Goal: Use online tool/utility: Utilize a website feature to perform a specific function

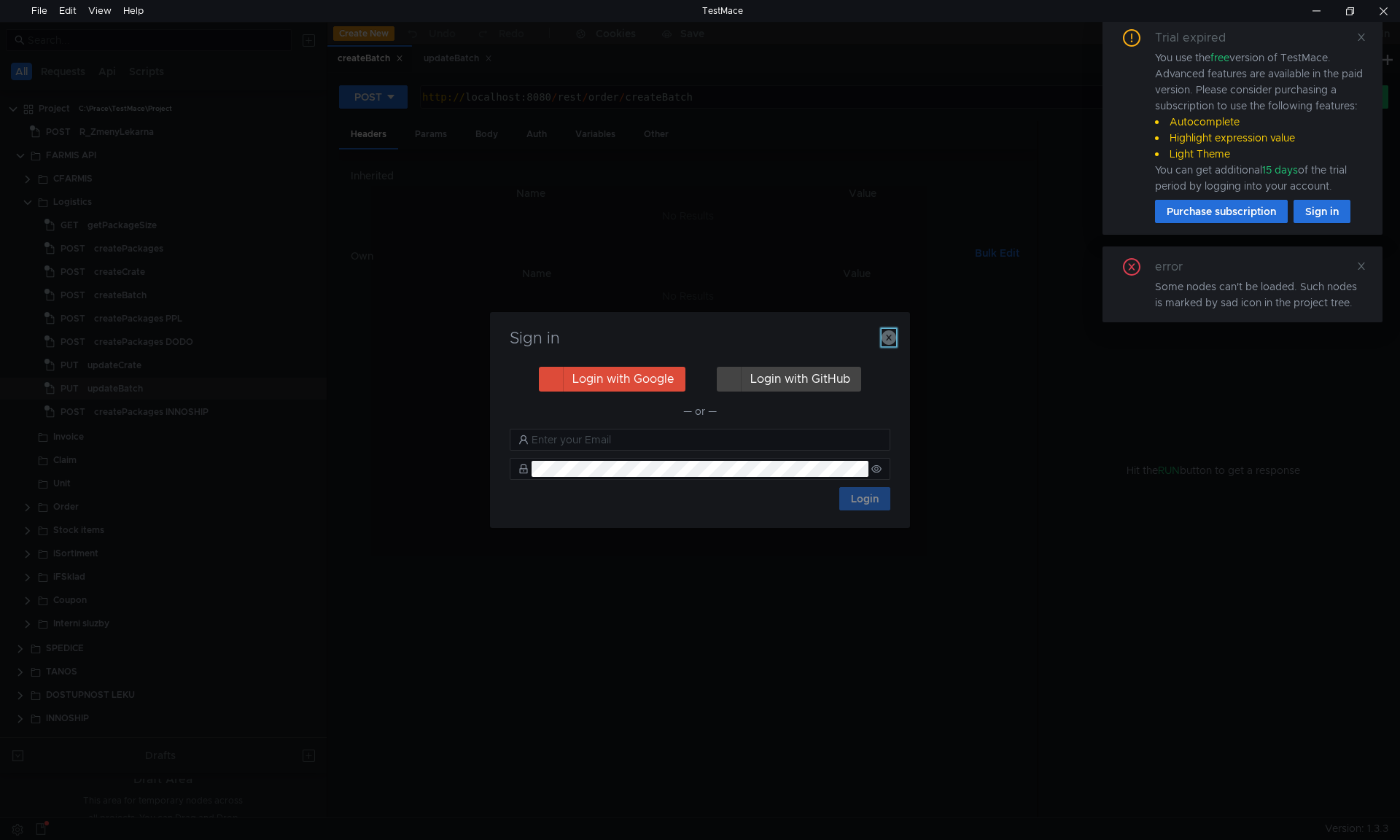
click at [892, 333] on icon "button" at bounding box center [889, 338] width 14 height 14
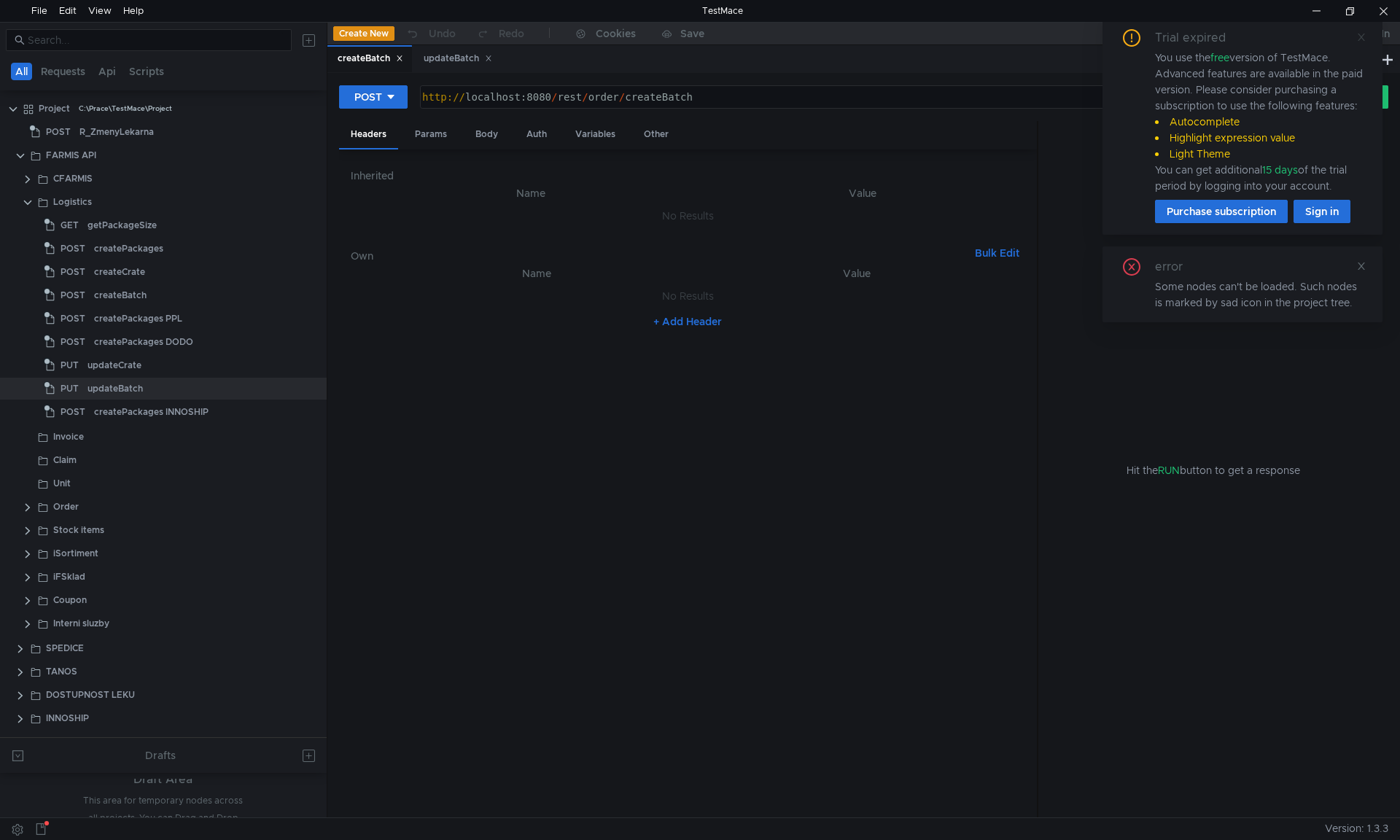
click at [1356, 42] on icon at bounding box center [1361, 37] width 10 height 10
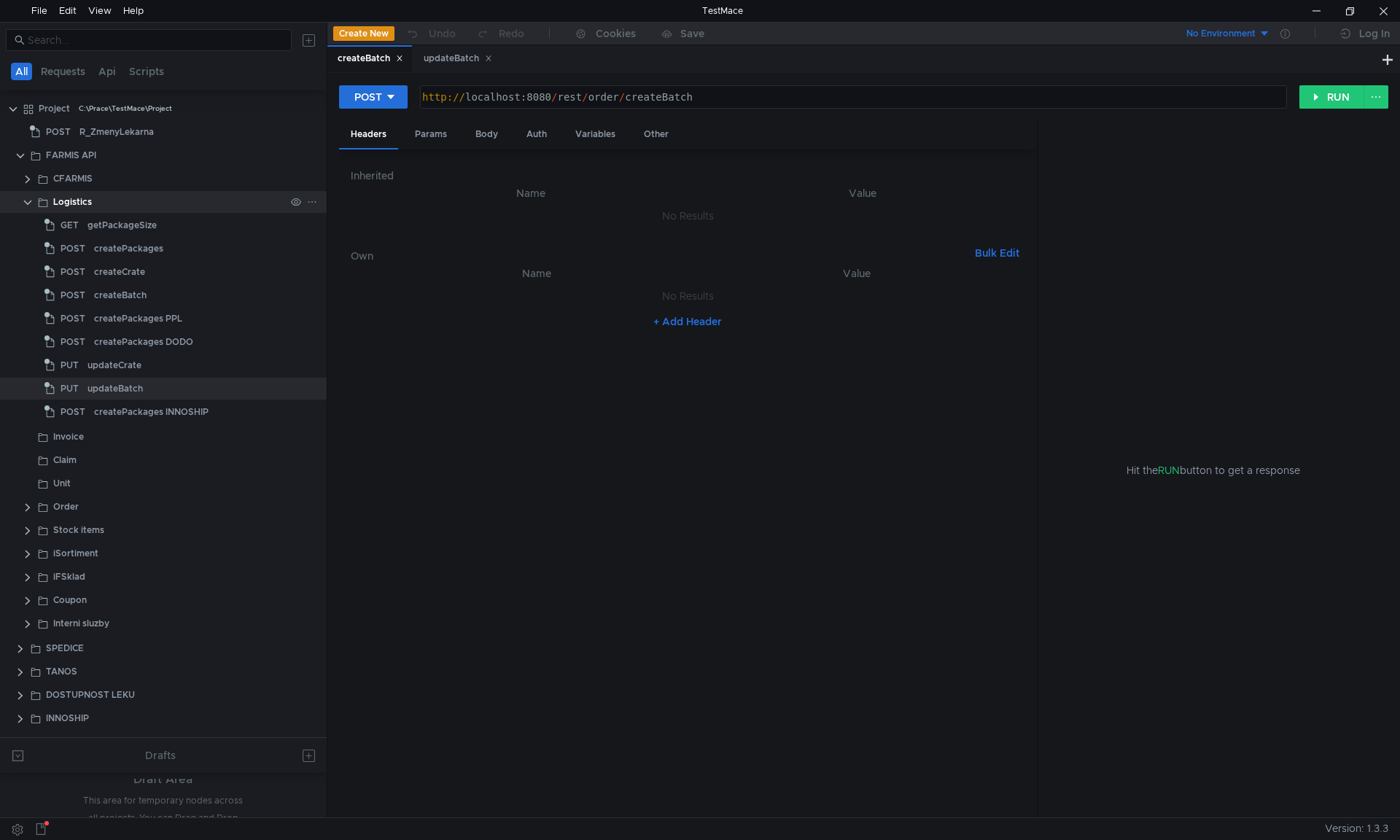
click at [27, 204] on clr-icon at bounding box center [27, 203] width 12 height 12
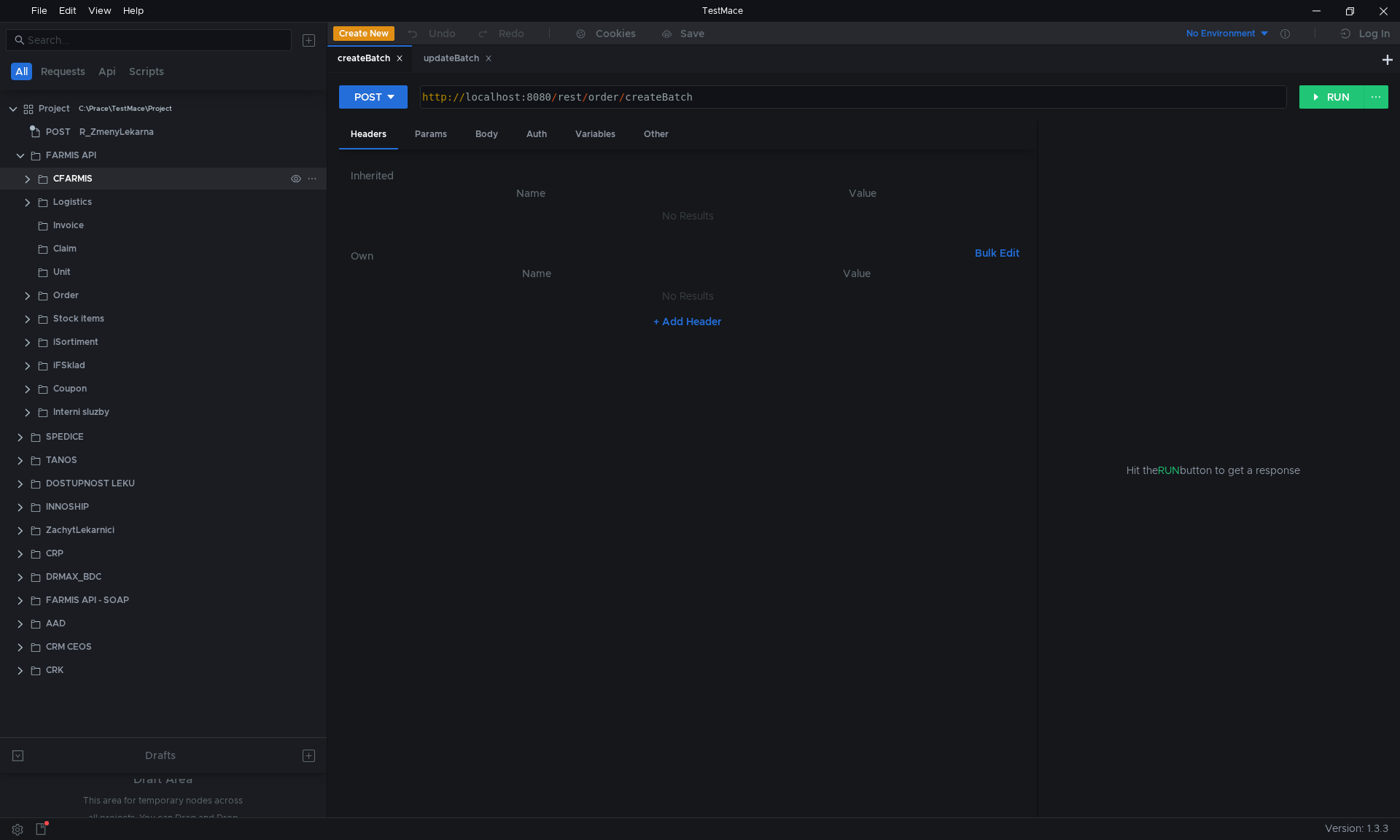
click at [29, 171] on app-app-tree-node-expander at bounding box center [27, 178] width 12 height 22
click at [30, 176] on clr-icon at bounding box center [27, 179] width 12 height 12
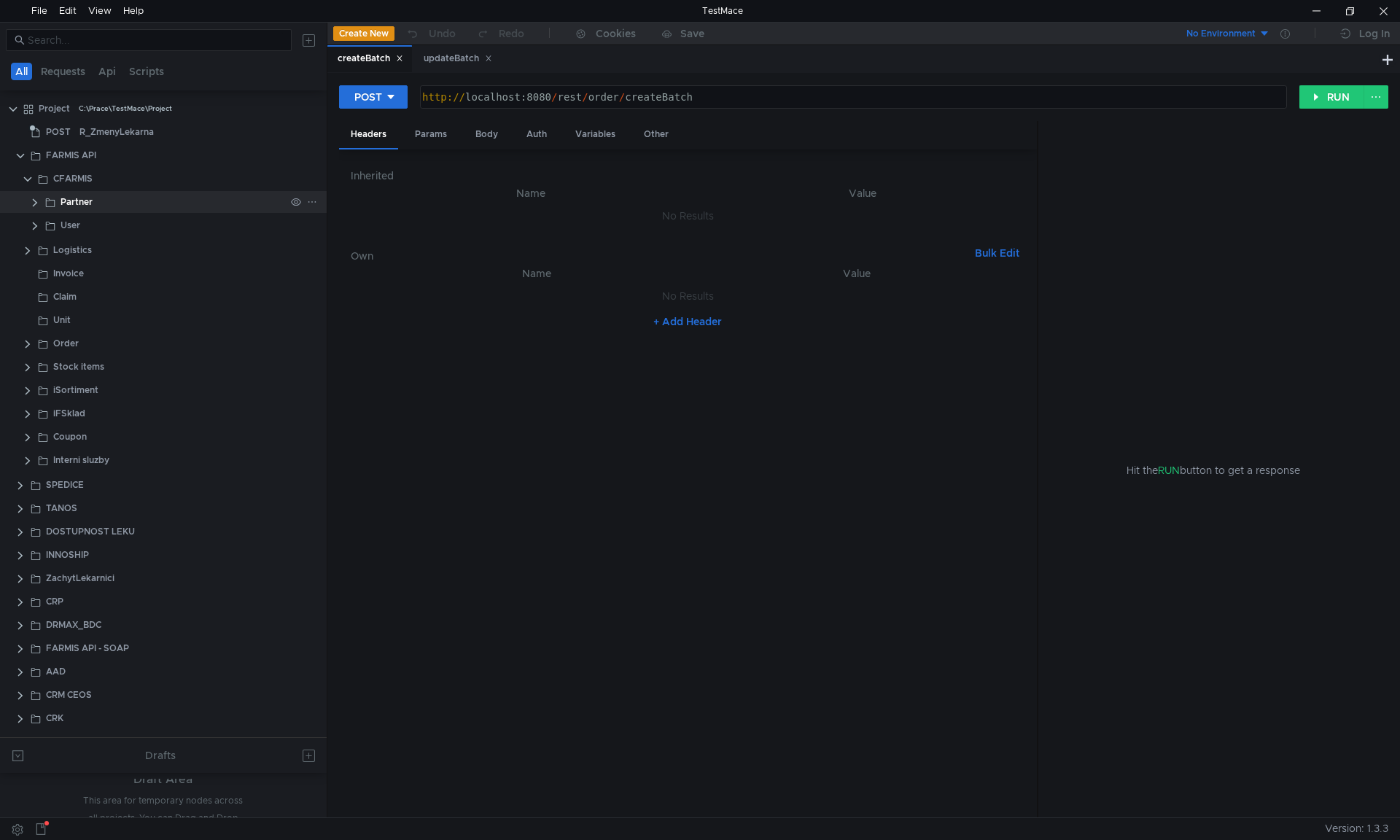
click at [35, 199] on clr-icon at bounding box center [35, 203] width 12 height 12
click at [38, 217] on app-app-tree-node-expander at bounding box center [35, 225] width 12 height 22
click at [35, 221] on clr-icon at bounding box center [35, 226] width 12 height 12
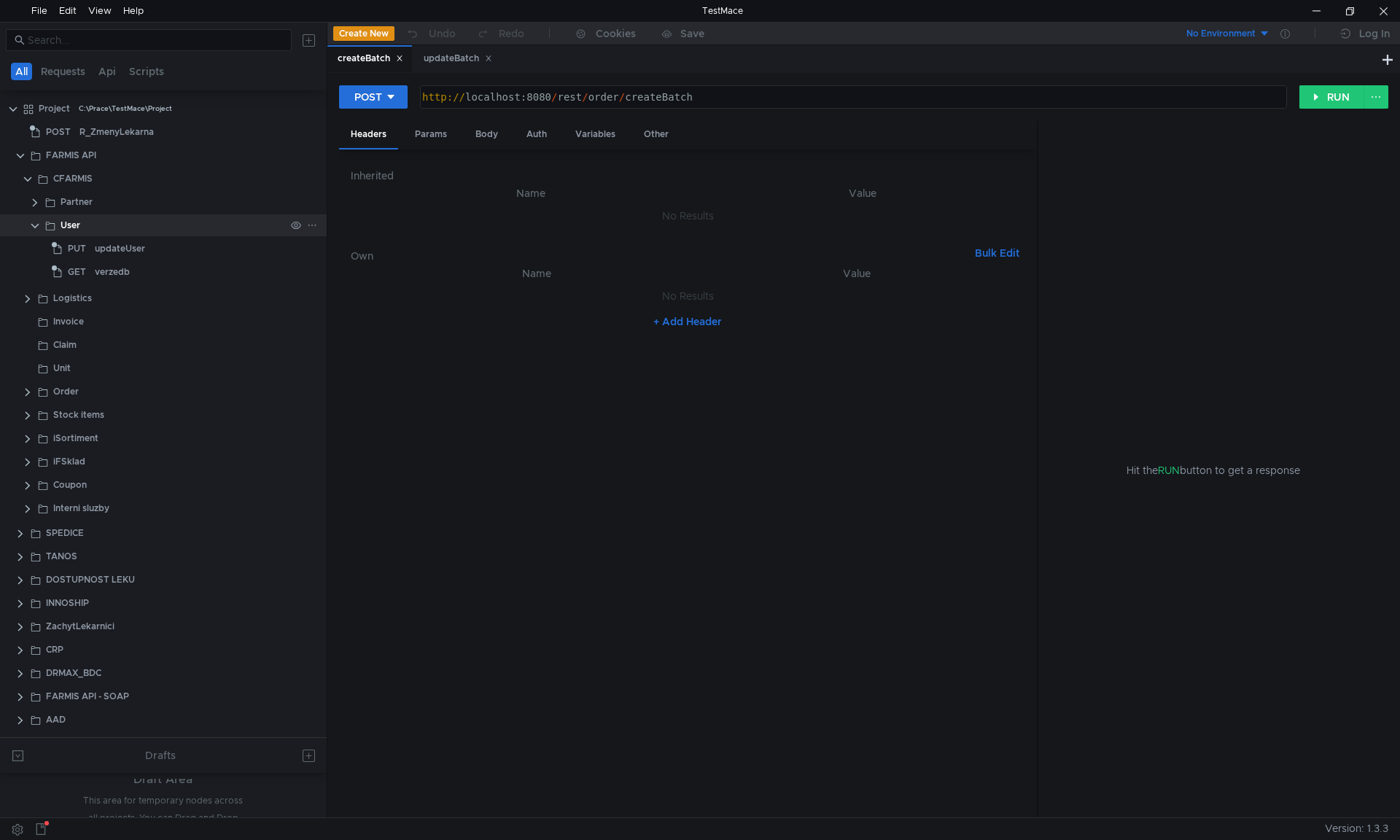
click at [35, 221] on clr-icon at bounding box center [35, 226] width 12 height 12
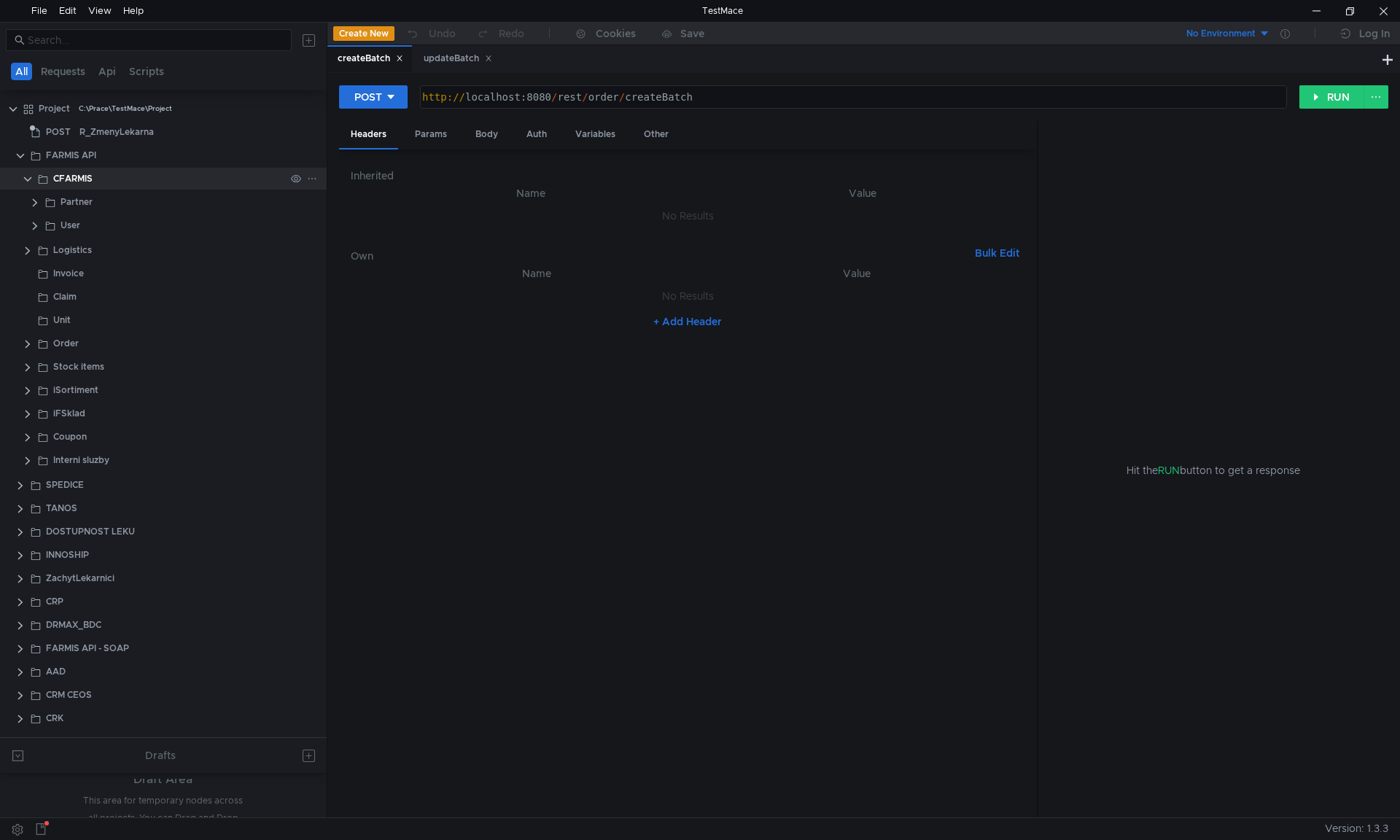
click at [31, 178] on clr-icon at bounding box center [27, 179] width 12 height 12
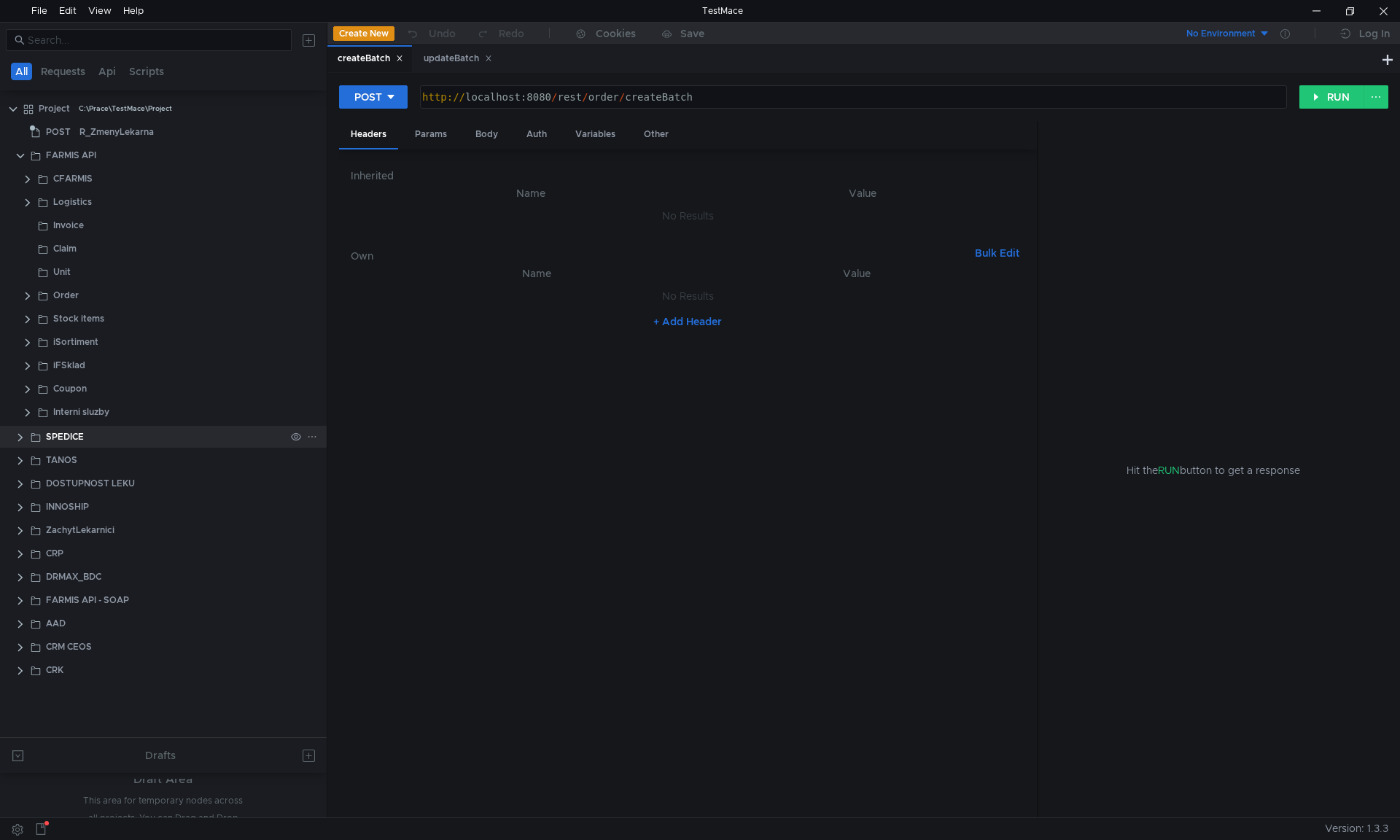
click at [13, 435] on div "SPEDICE" at bounding box center [163, 436] width 326 height 22
click at [16, 436] on clr-icon at bounding box center [20, 437] width 12 height 12
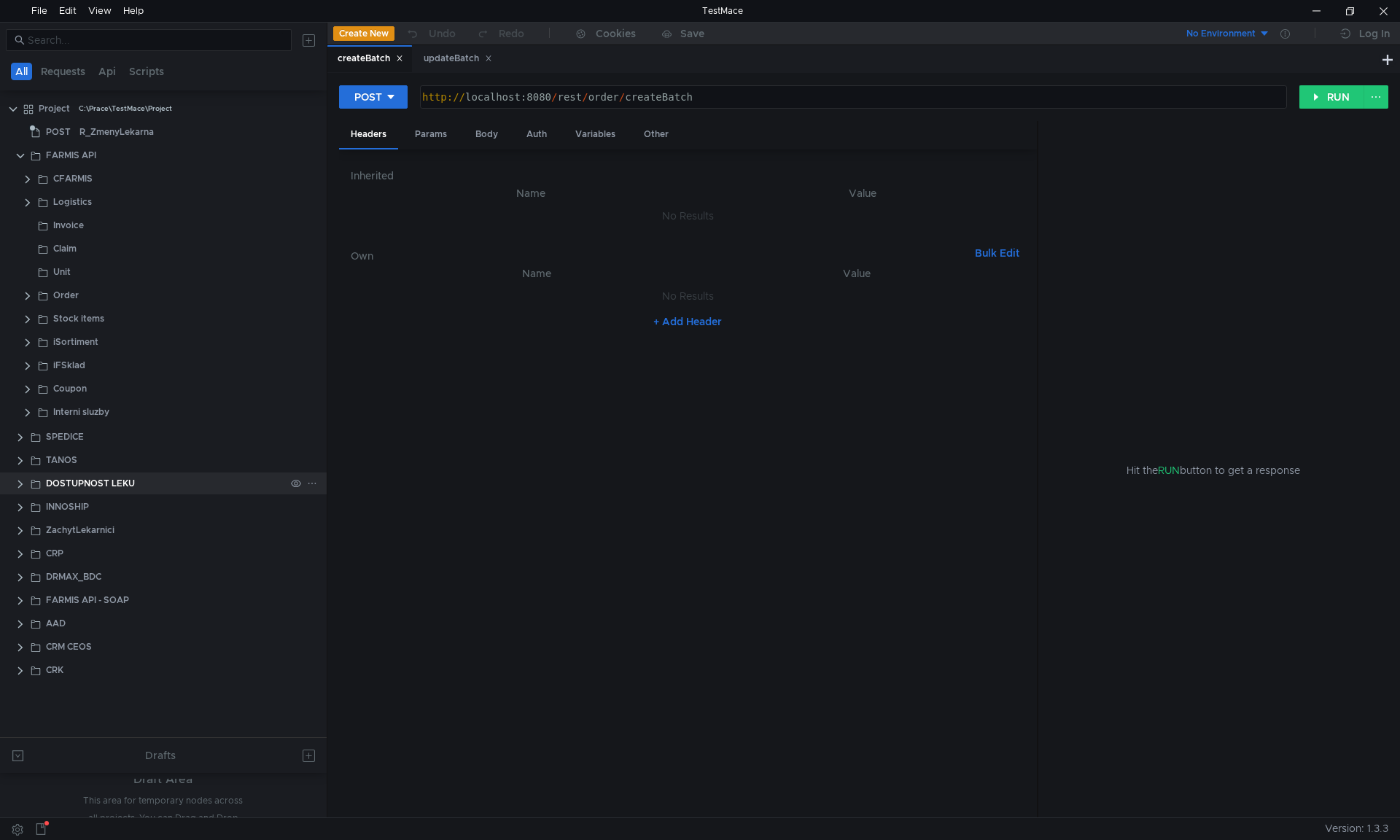
click at [24, 485] on clr-icon at bounding box center [20, 484] width 12 height 12
click at [23, 481] on clr-icon at bounding box center [20, 484] width 12 height 12
click at [23, 500] on app-app-tree-node-expander at bounding box center [20, 506] width 12 height 22
click at [23, 503] on clr-icon at bounding box center [20, 507] width 12 height 12
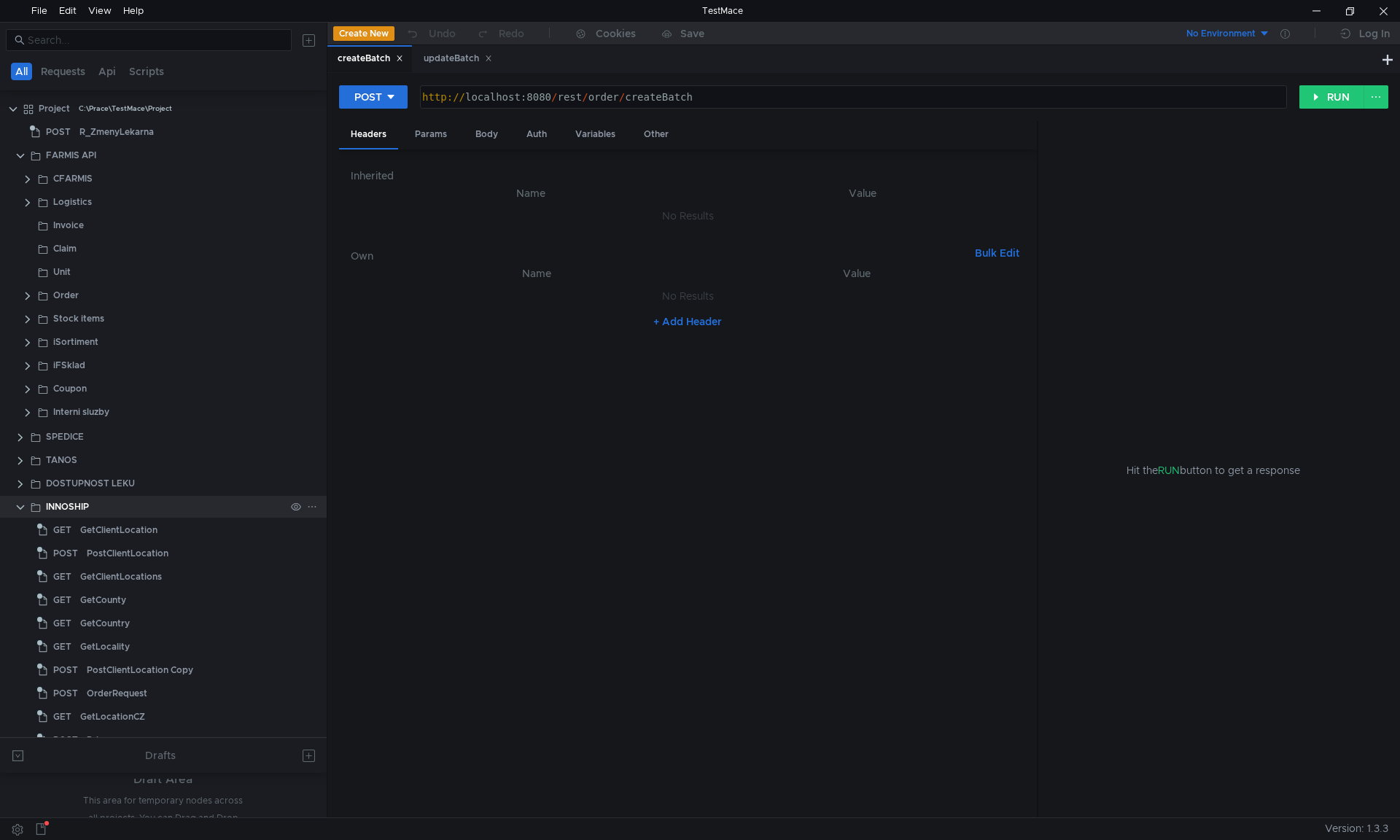
click at [23, 503] on clr-icon at bounding box center [20, 507] width 12 height 12
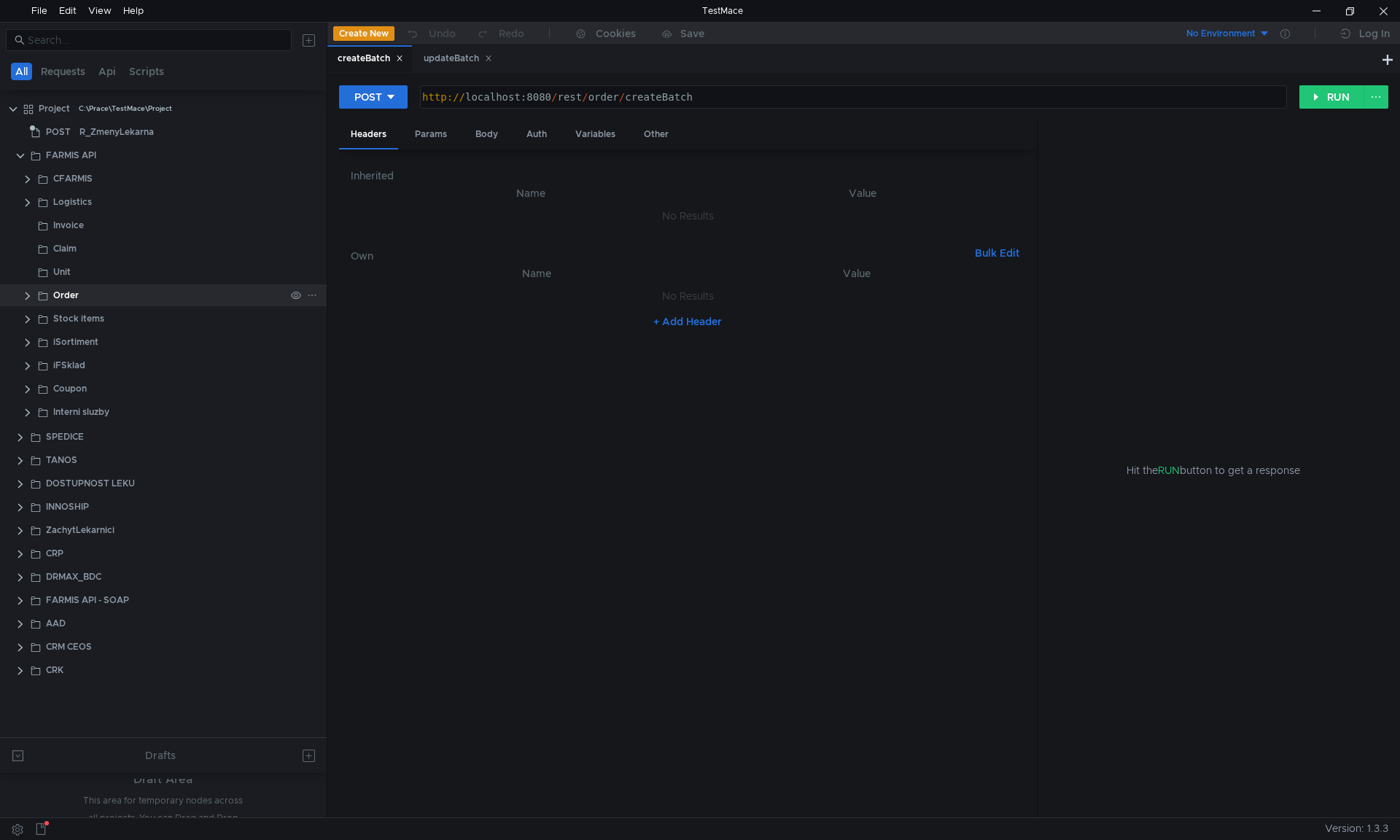
click at [27, 297] on clr-icon at bounding box center [27, 296] width 12 height 12
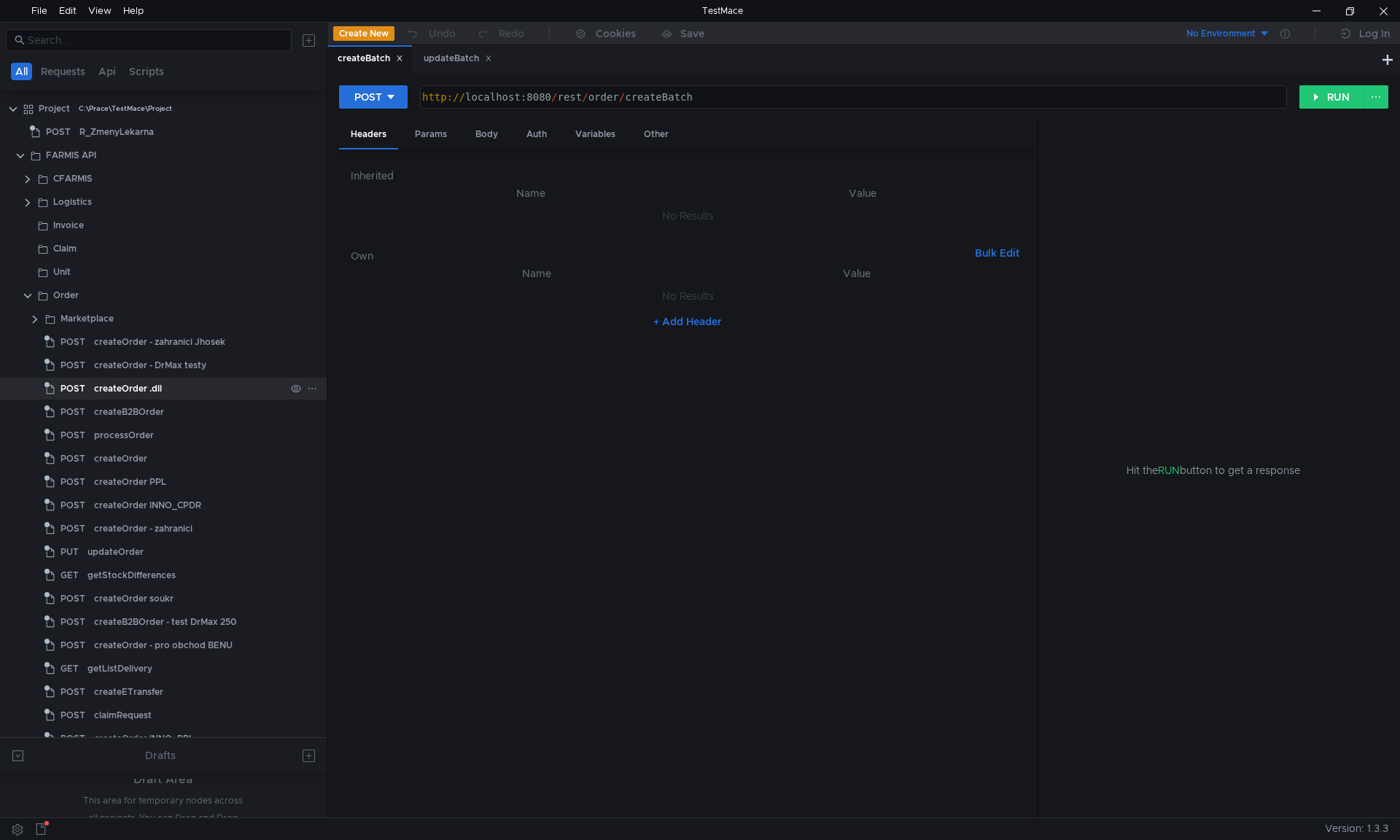
click at [150, 385] on div "createOrder .dll" at bounding box center [128, 388] width 68 height 22
click at [501, 128] on div "Body" at bounding box center [487, 135] width 46 height 27
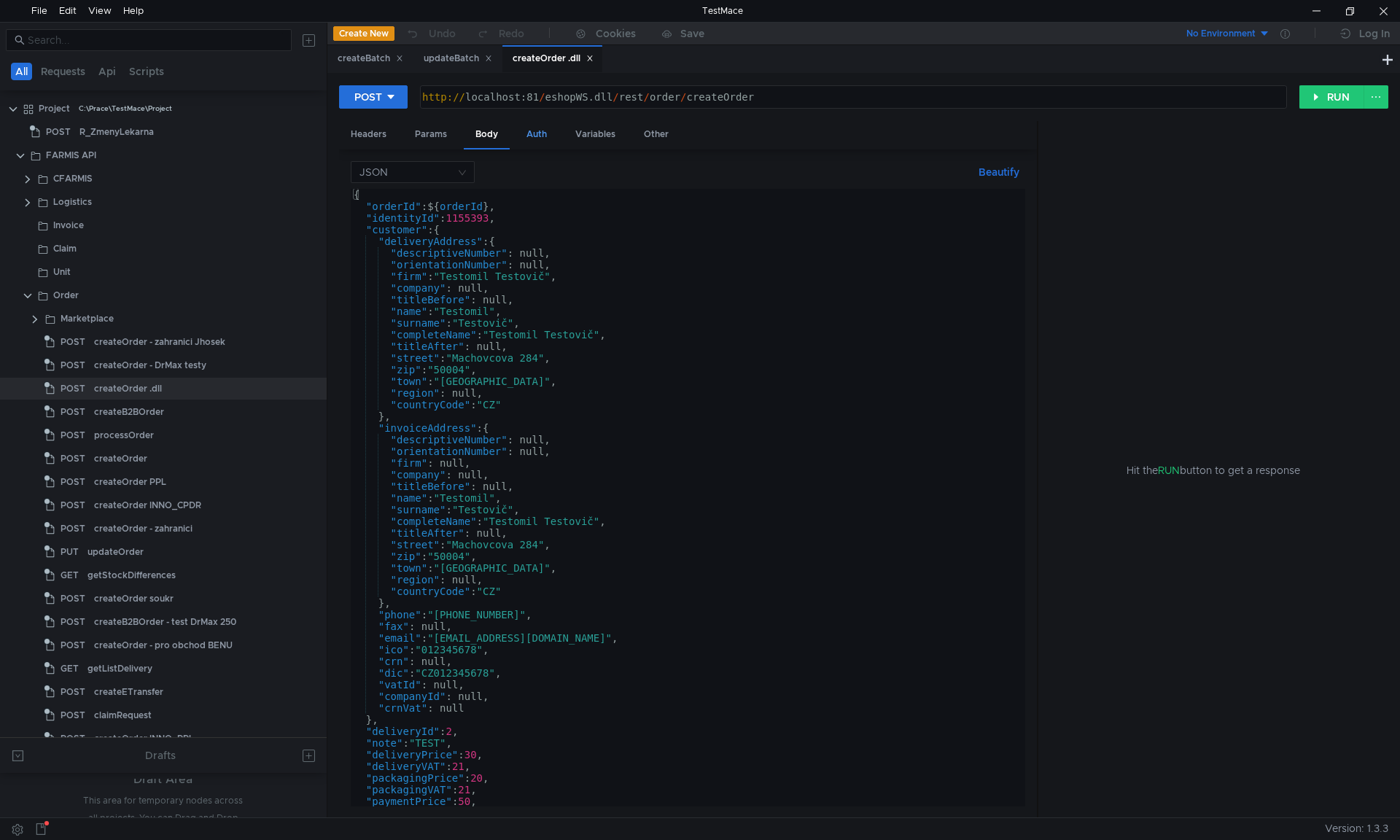
click at [544, 138] on div "Auth" at bounding box center [536, 135] width 43 height 27
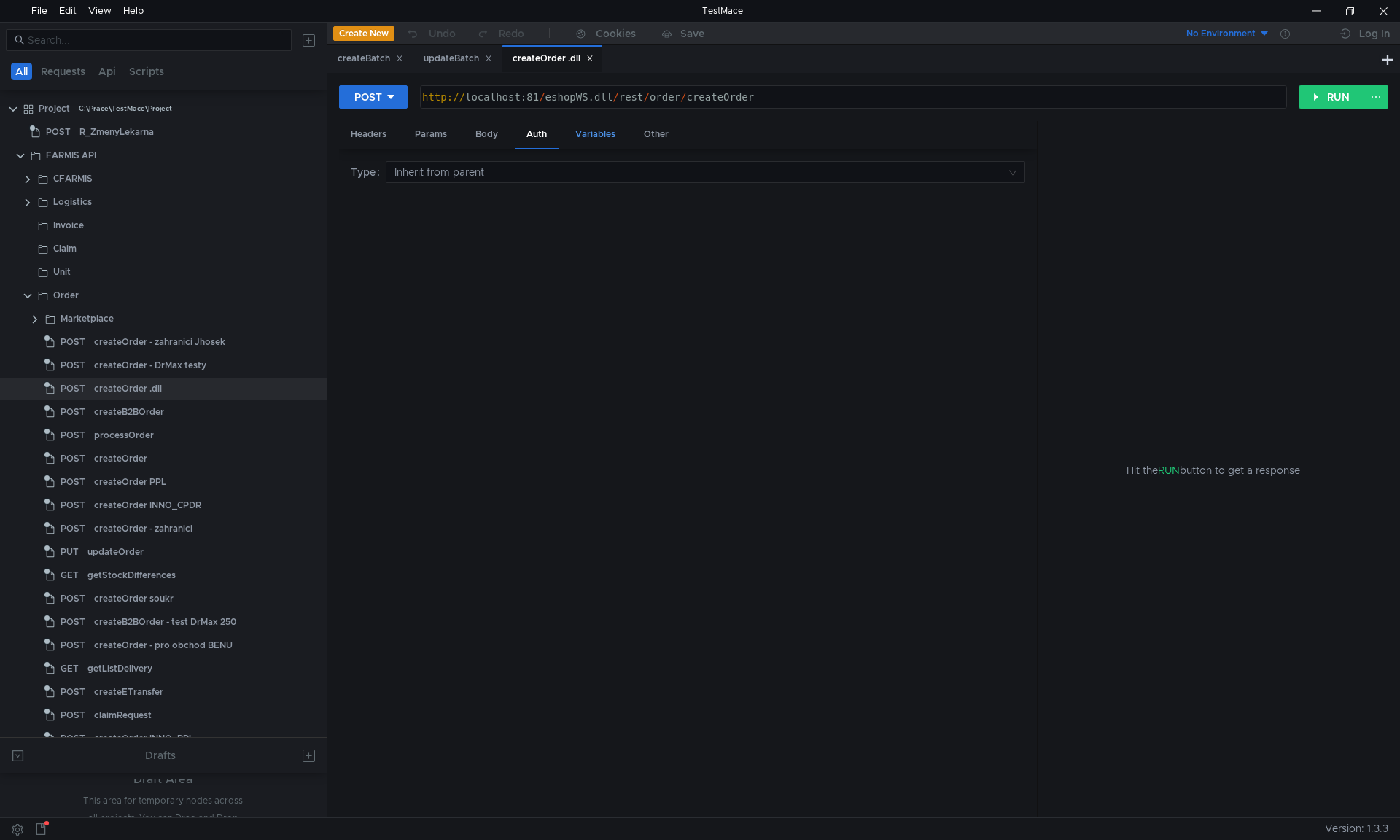
click at [569, 142] on div "Variables" at bounding box center [595, 135] width 64 height 27
drag, startPoint x: 733, startPoint y: 235, endPoint x: 667, endPoint y: 241, distance: 66.3
click at [667, 241] on div "202410221337" at bounding box center [823, 248] width 367 height 35
type textarea "202509220907"
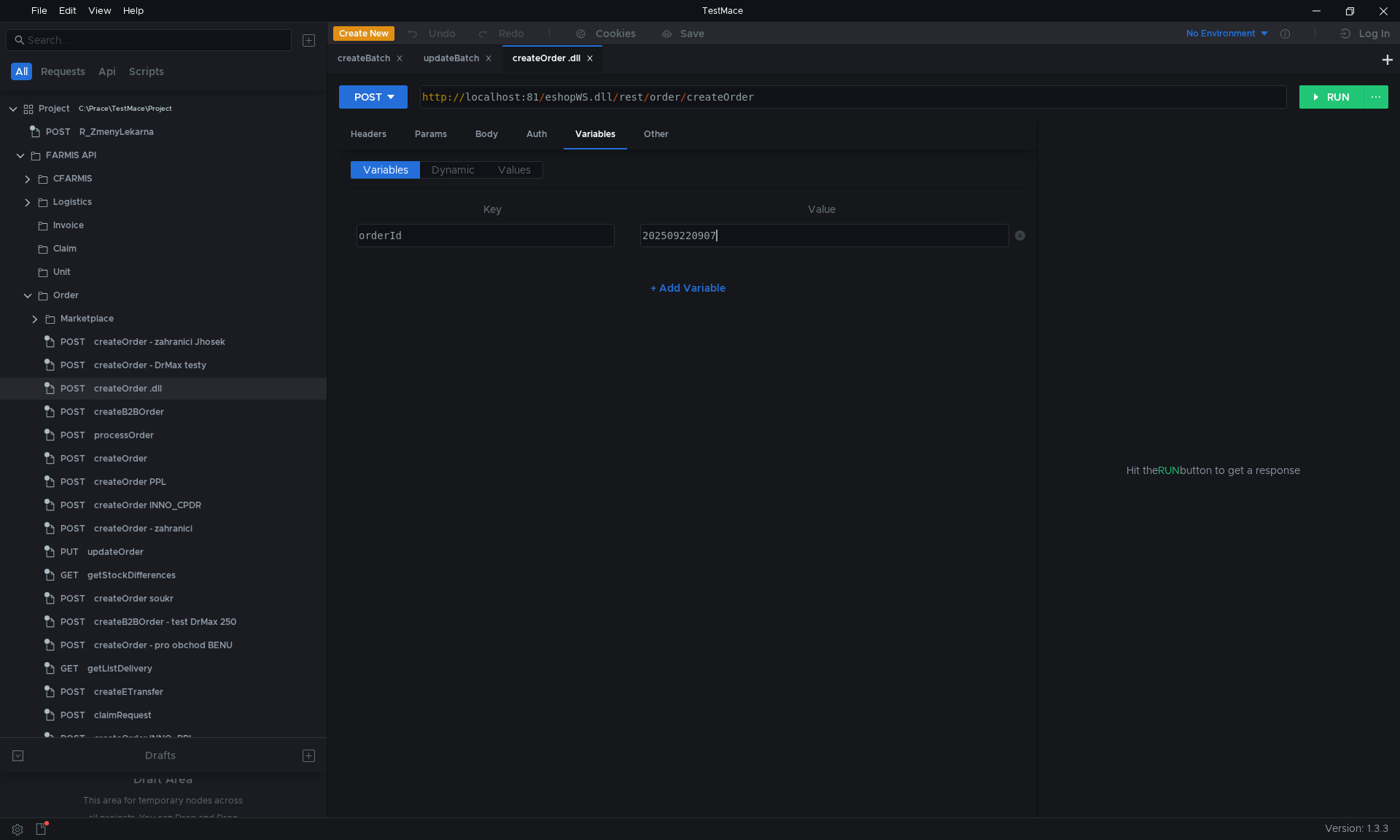
click at [762, 398] on div "Variables Dynamic Values Key Value orderId הההההההההההההההההההההההההההההההההההה…" at bounding box center [688, 483] width 675 height 645
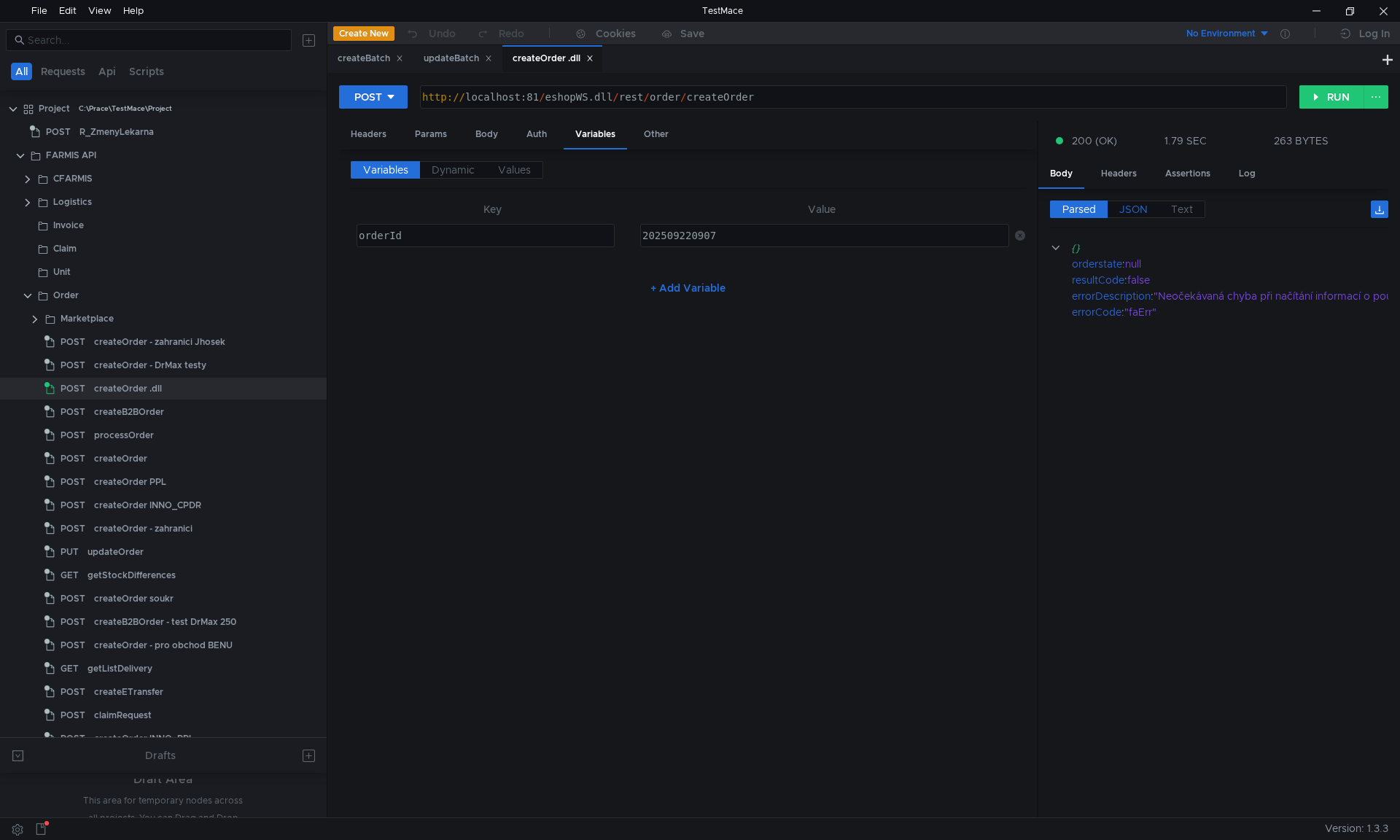
click at [1124, 204] on span "JSON" at bounding box center [1133, 209] width 28 height 13
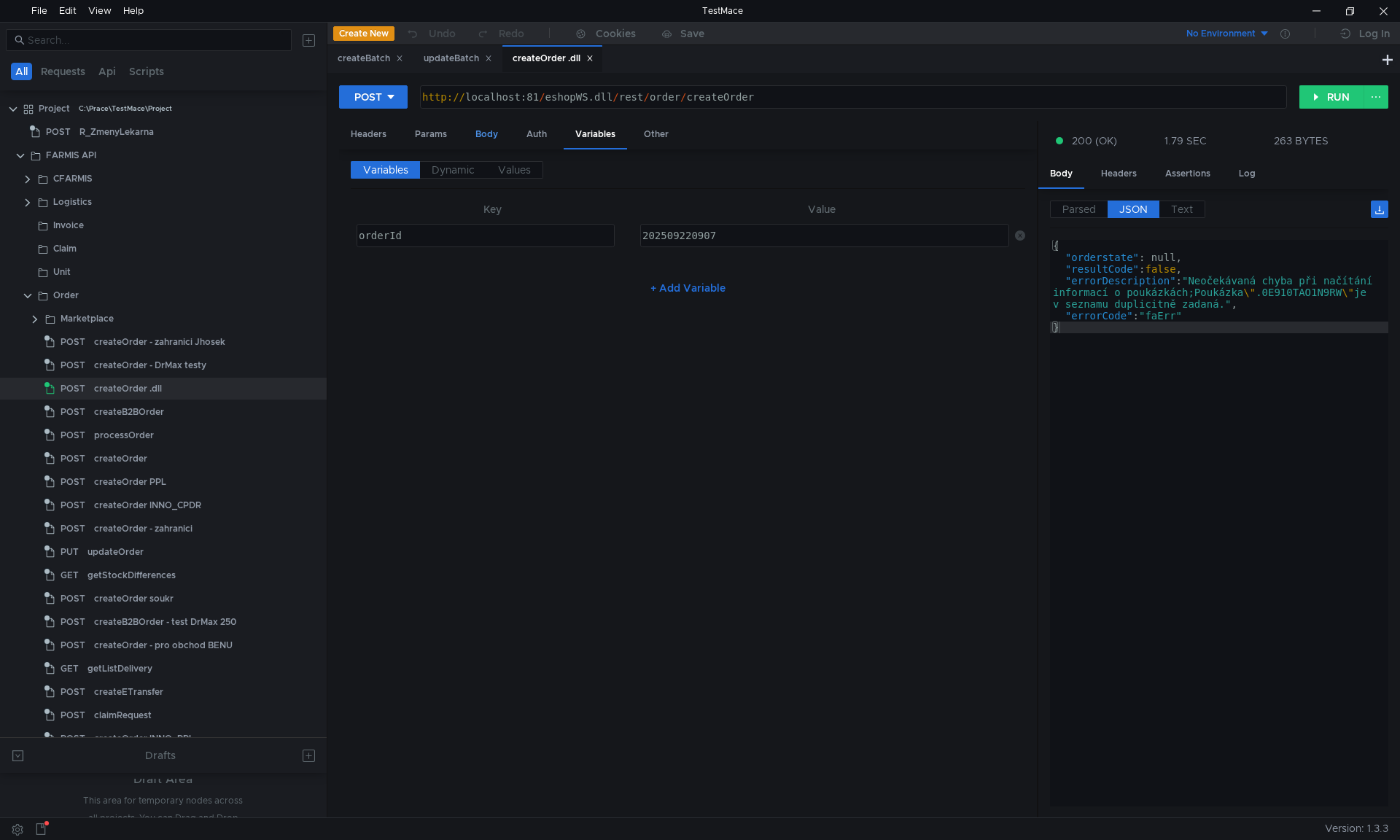
click at [477, 136] on div "Body" at bounding box center [487, 135] width 46 height 27
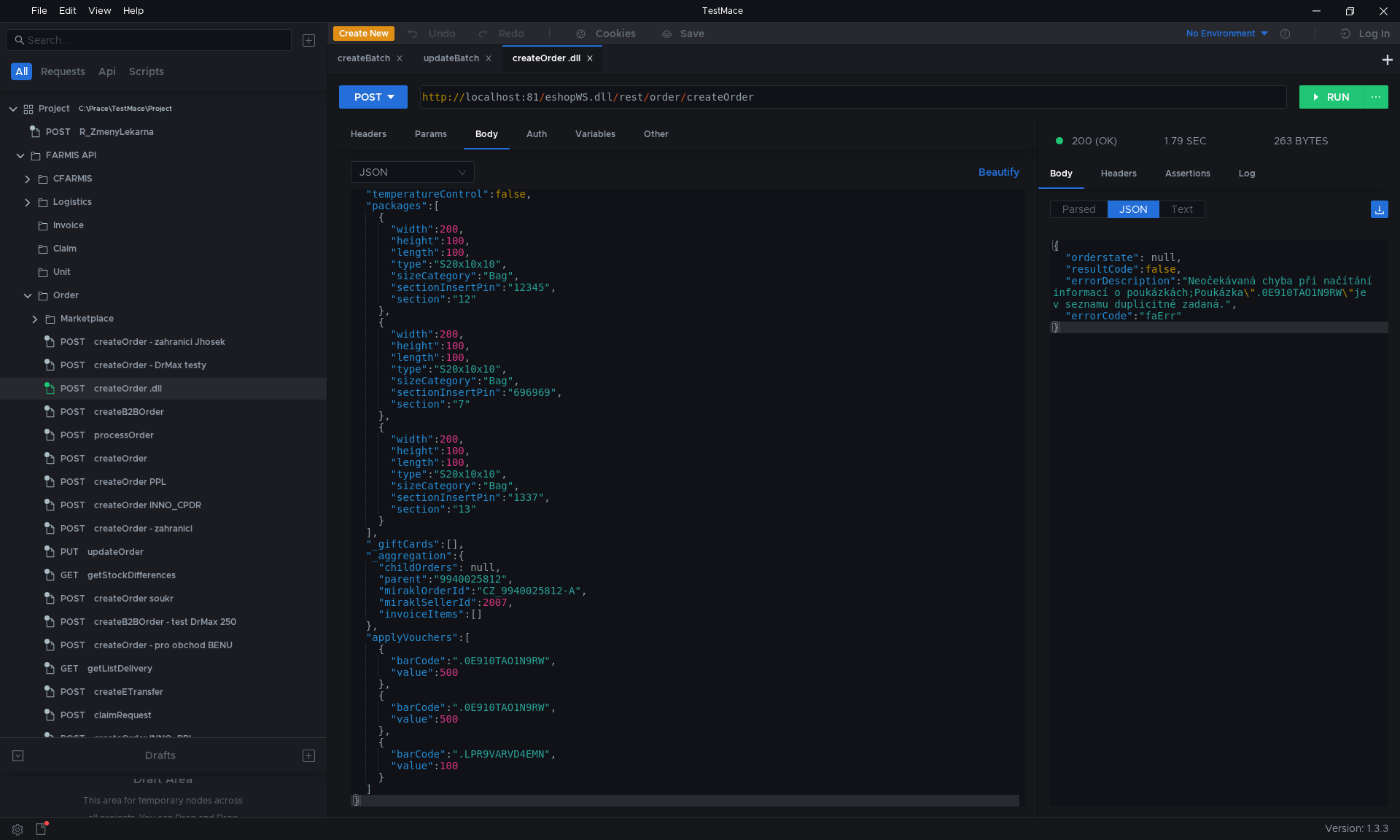
scroll to position [1027, 0]
click at [375, 637] on div ""temperatureControl" : false , "packages" : [ { "width" : 200 , "height" : 100 …" at bounding box center [684, 508] width 668 height 641
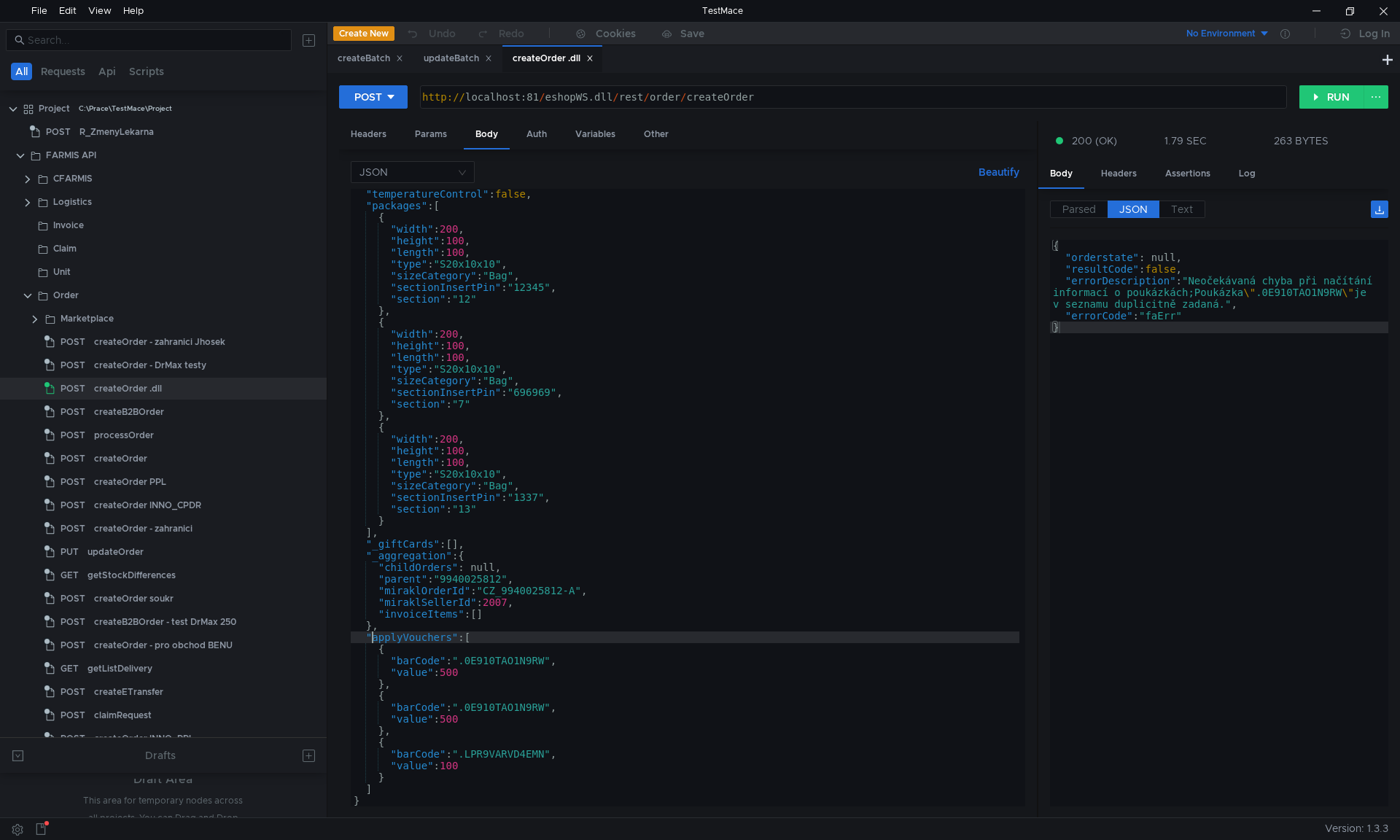
scroll to position [0, 2]
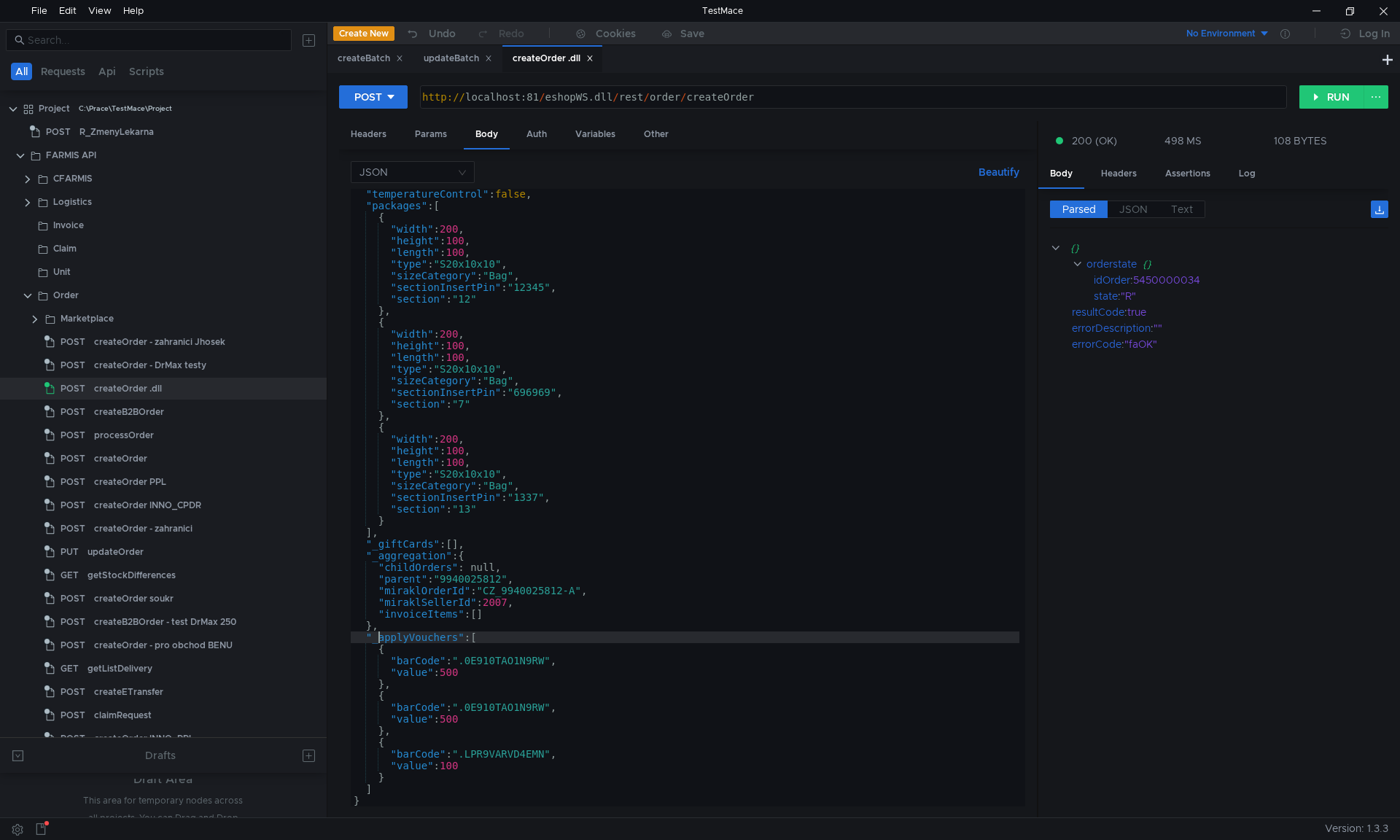
type textarea ""_applyVouchers": ["
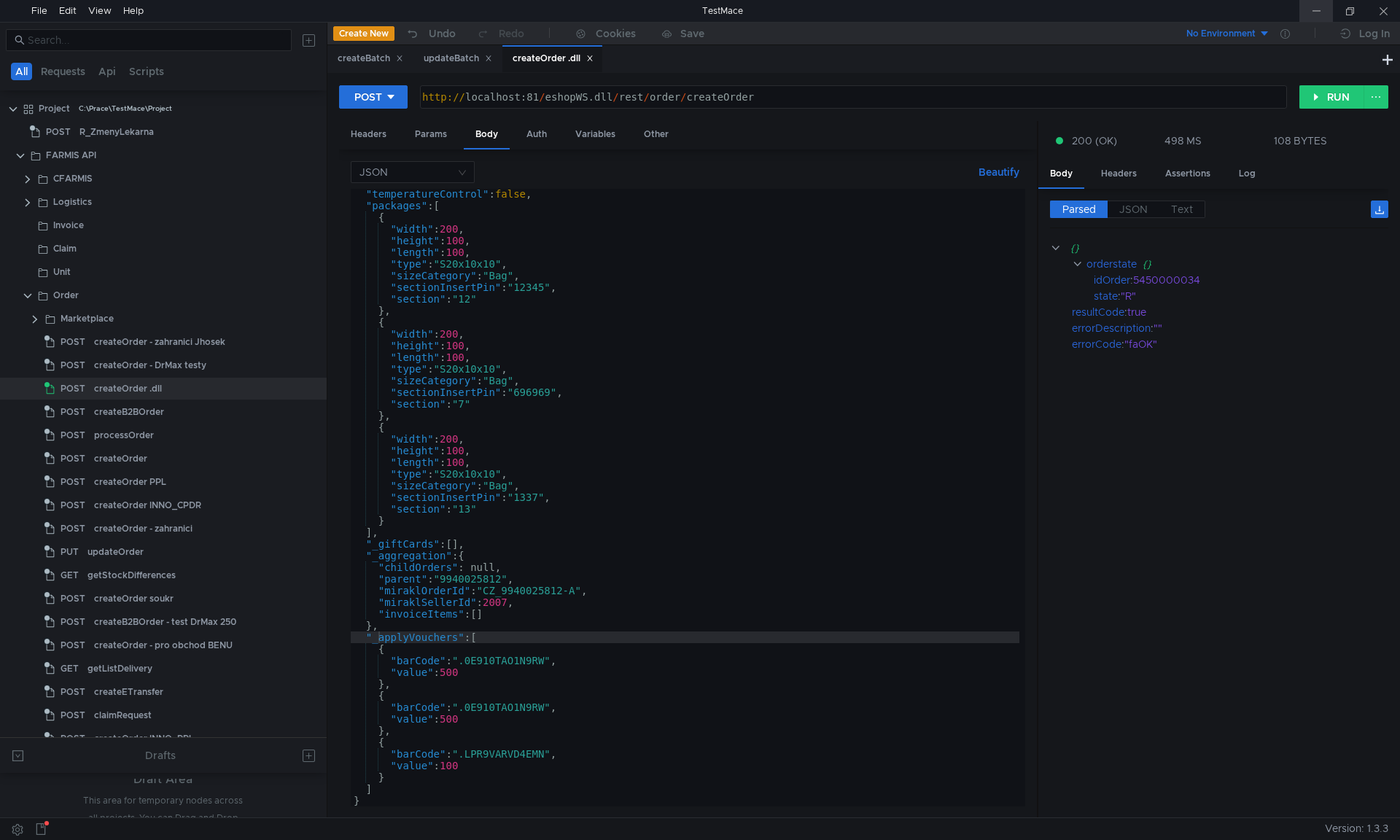
click at [1322, 12] on div at bounding box center [1316, 10] width 34 height 22
